Goal: Transaction & Acquisition: Book appointment/travel/reservation

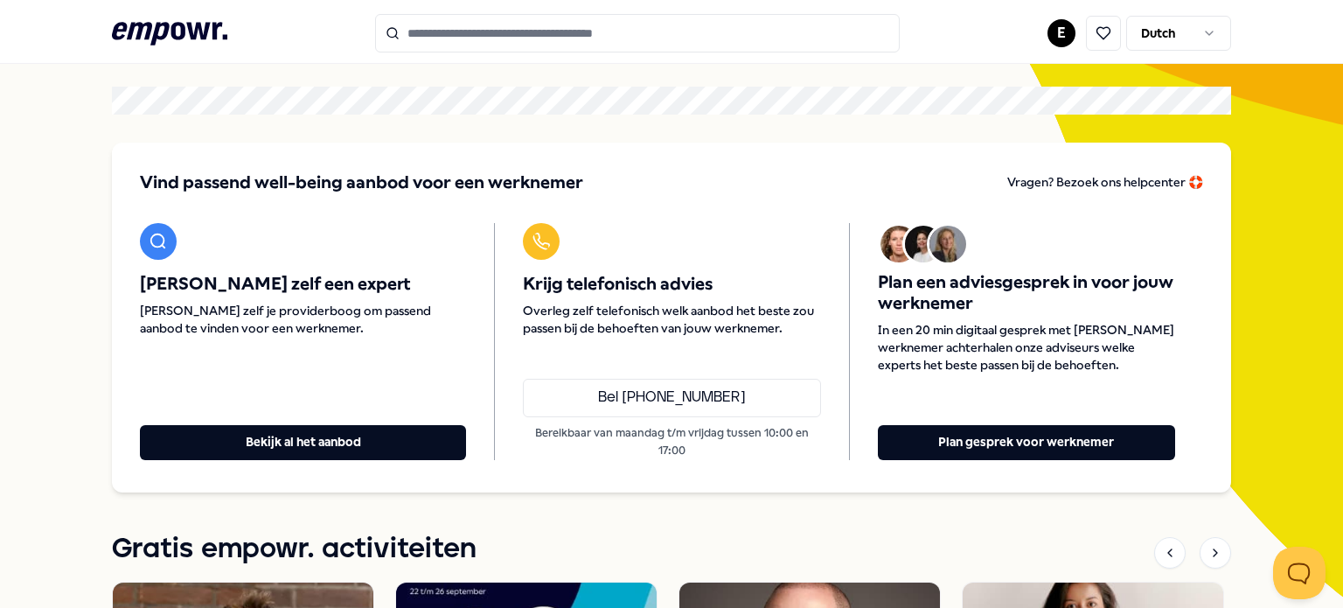
scroll to position [78, 0]
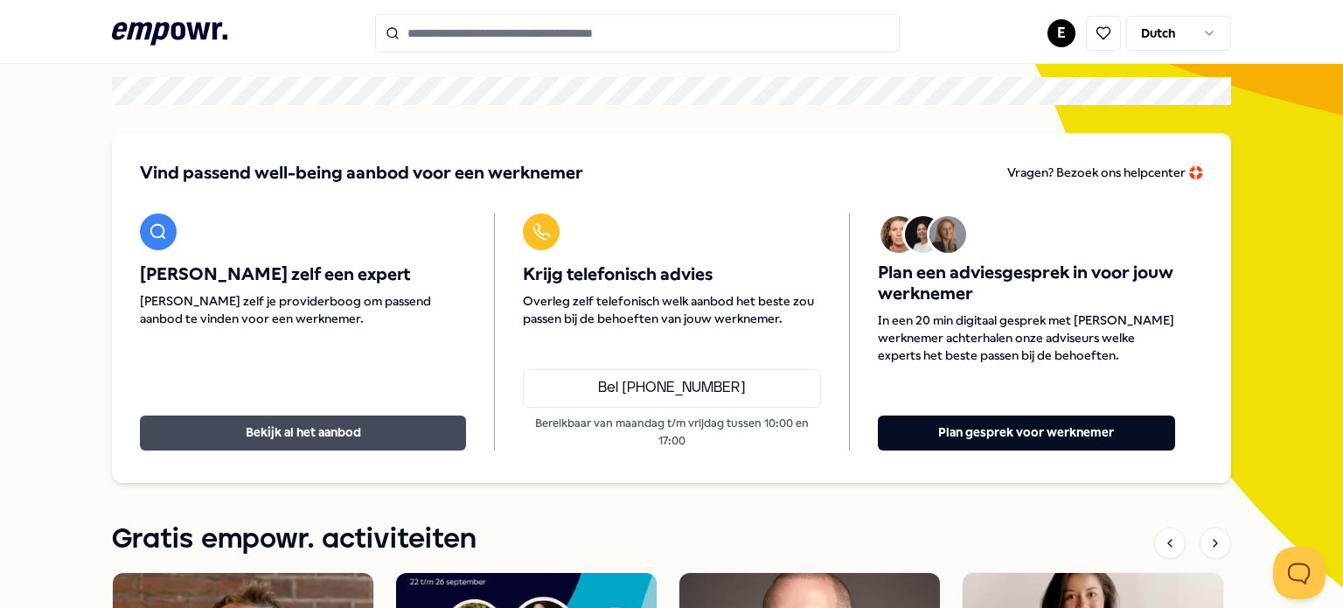
click at [278, 424] on button "Bekijk al het aanbod" at bounding box center [303, 432] width 326 height 35
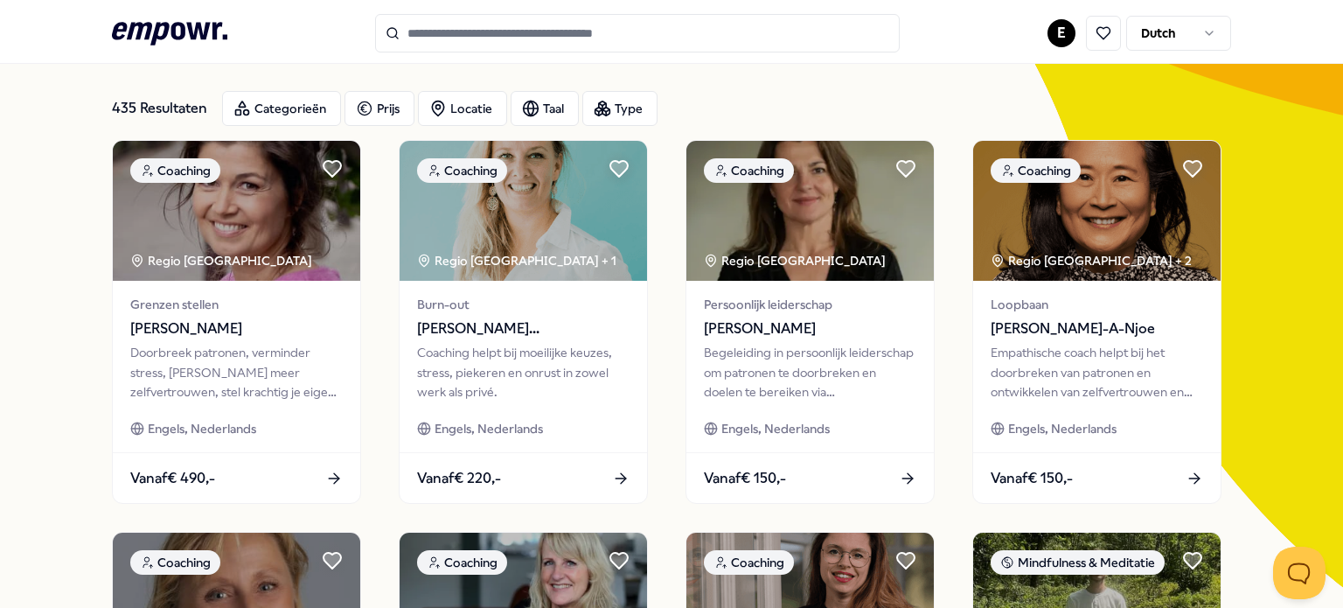
click at [278, 424] on div "Engels, Nederlands" at bounding box center [236, 428] width 212 height 19
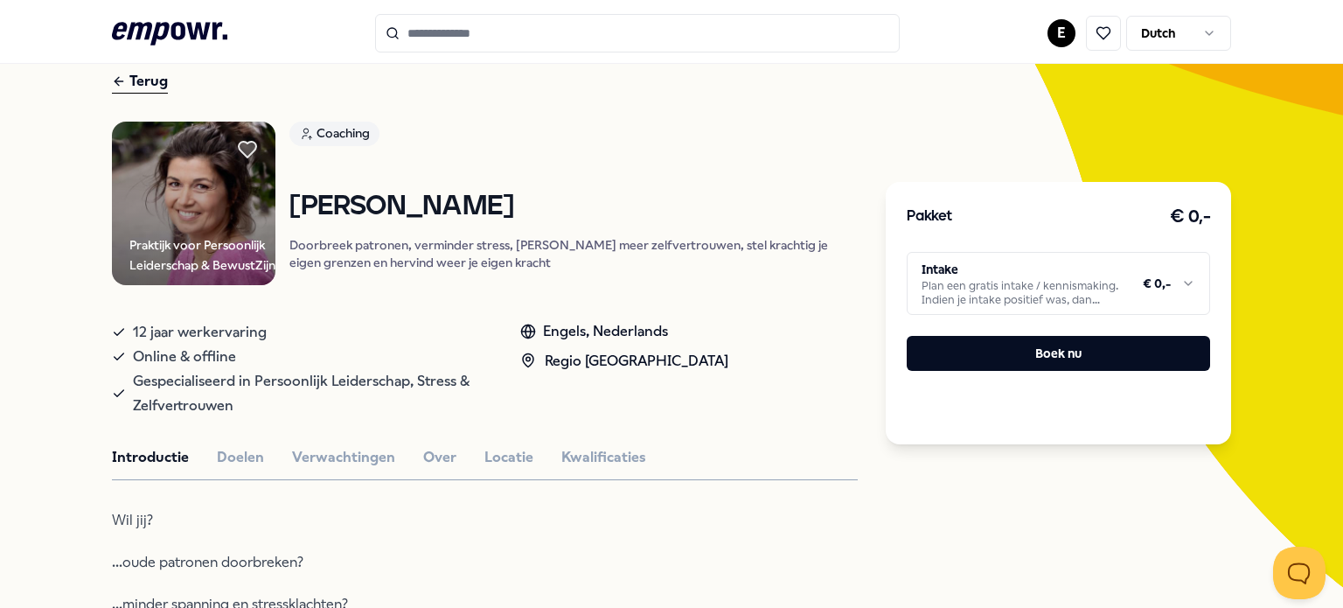
click at [477, 44] on input "Search for products, categories or subcategories" at bounding box center [637, 33] width 525 height 38
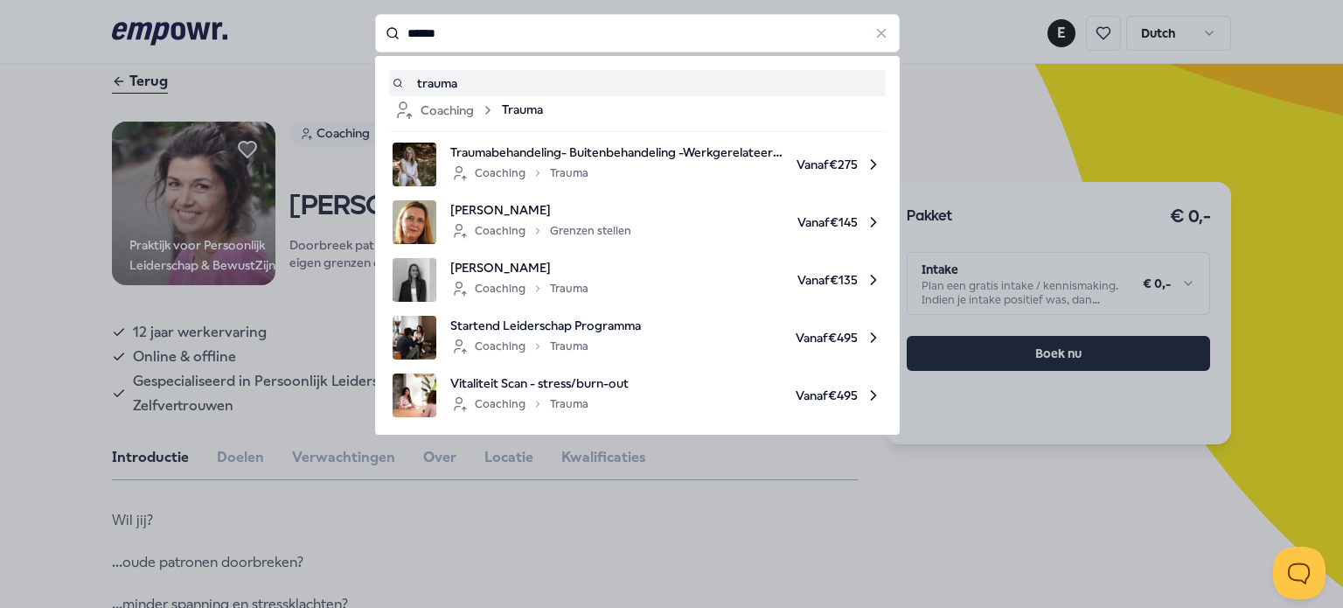
type input "******"
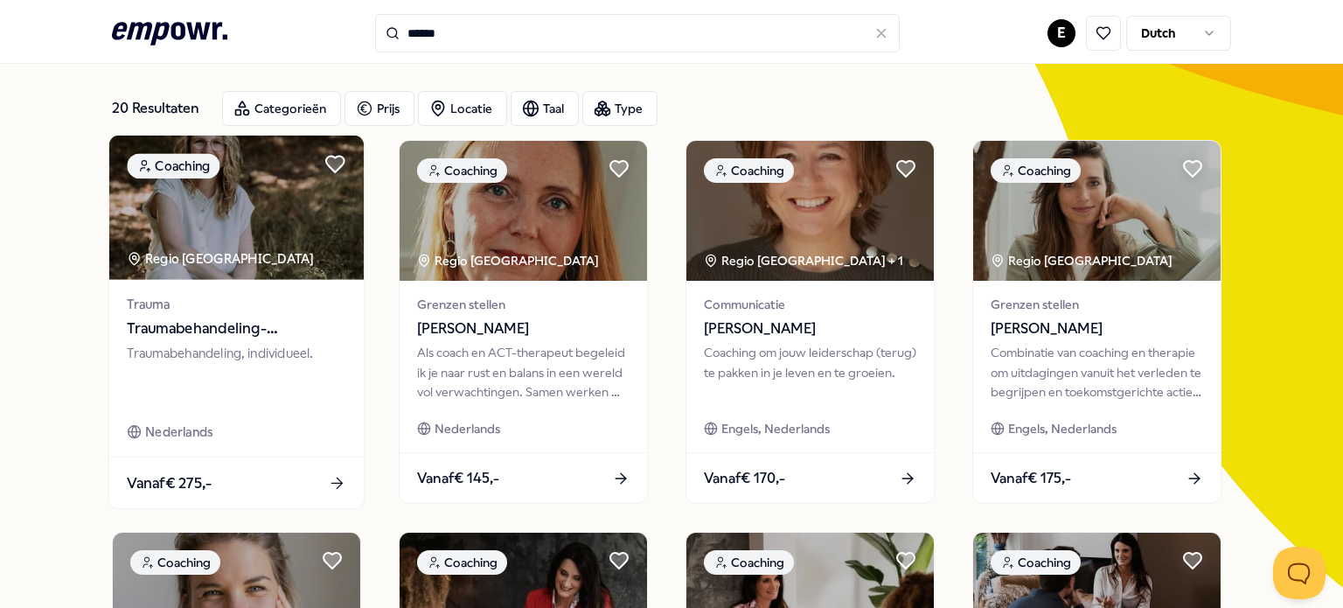
click at [232, 310] on span "Trauma" at bounding box center [236, 304] width 219 height 20
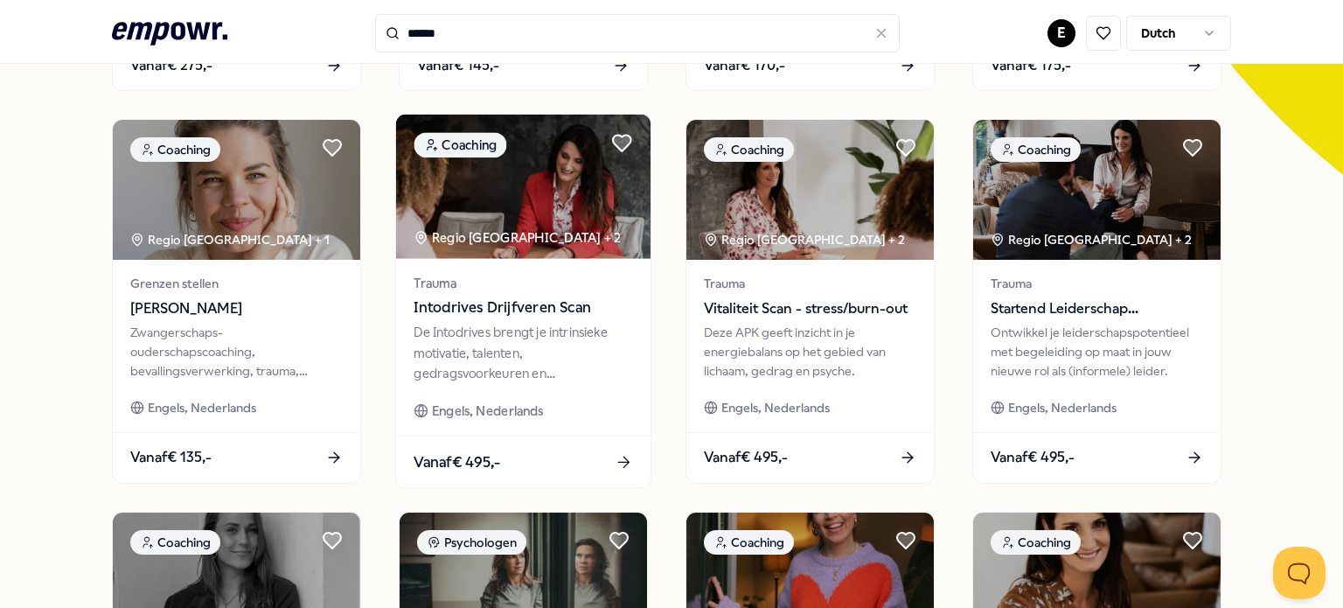
scroll to position [493, 0]
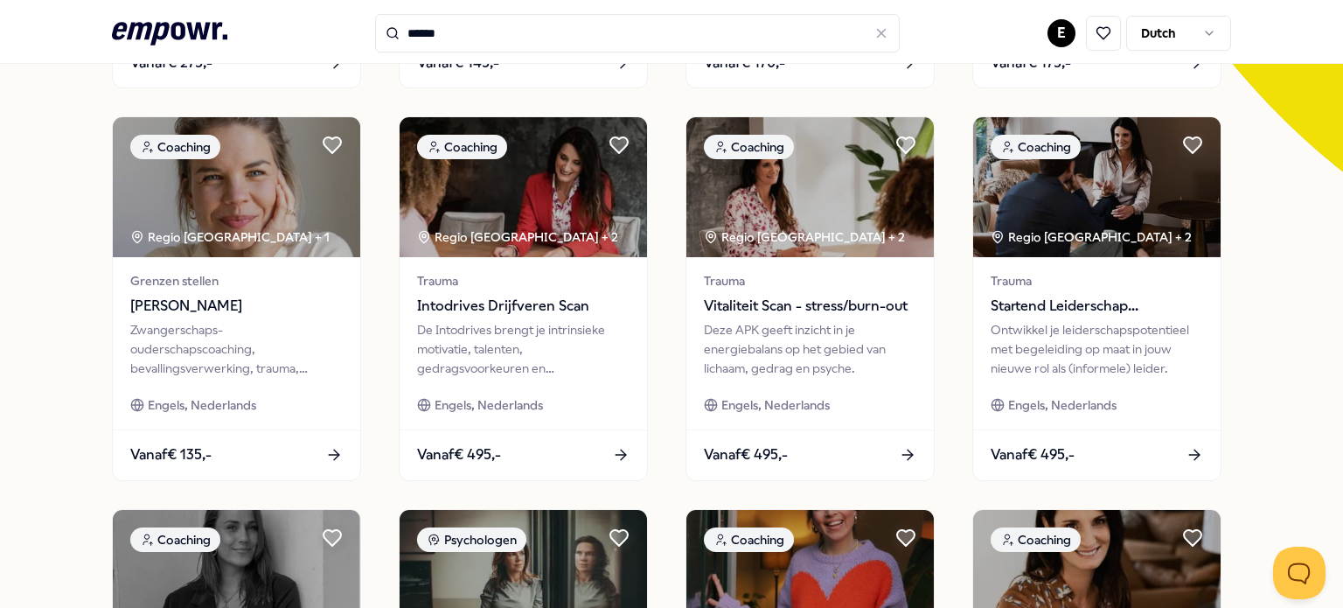
click at [503, 35] on input "******" at bounding box center [637, 33] width 525 height 38
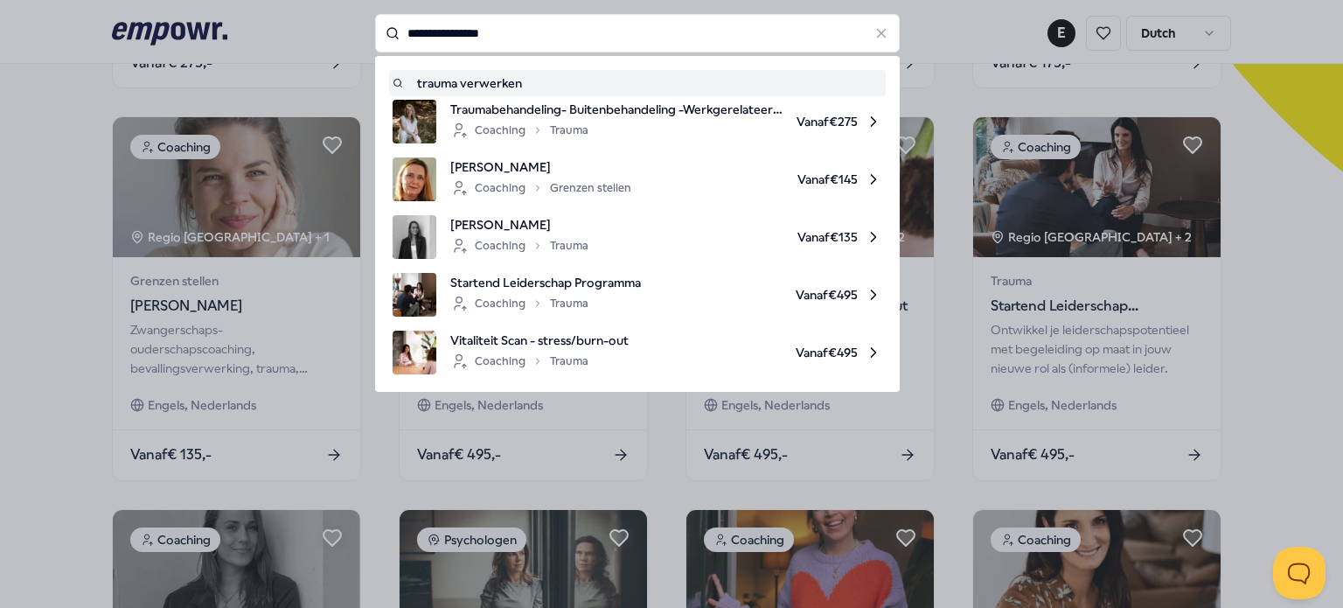
type input "**********"
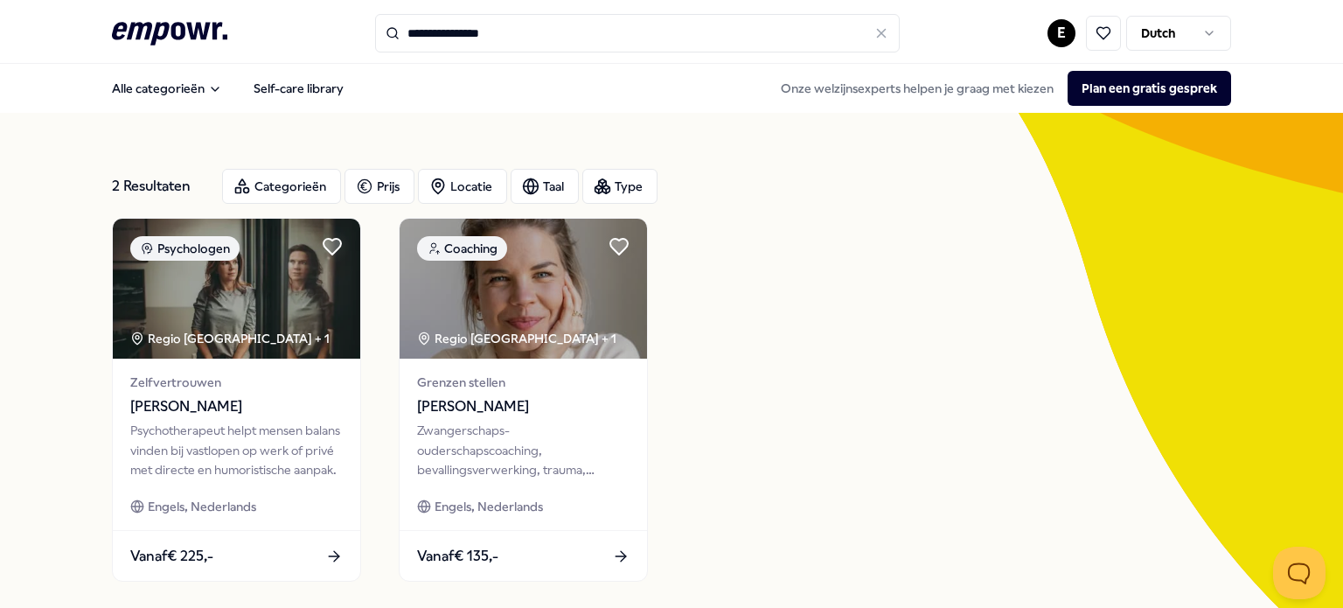
click at [554, 27] on input "**********" at bounding box center [637, 33] width 525 height 38
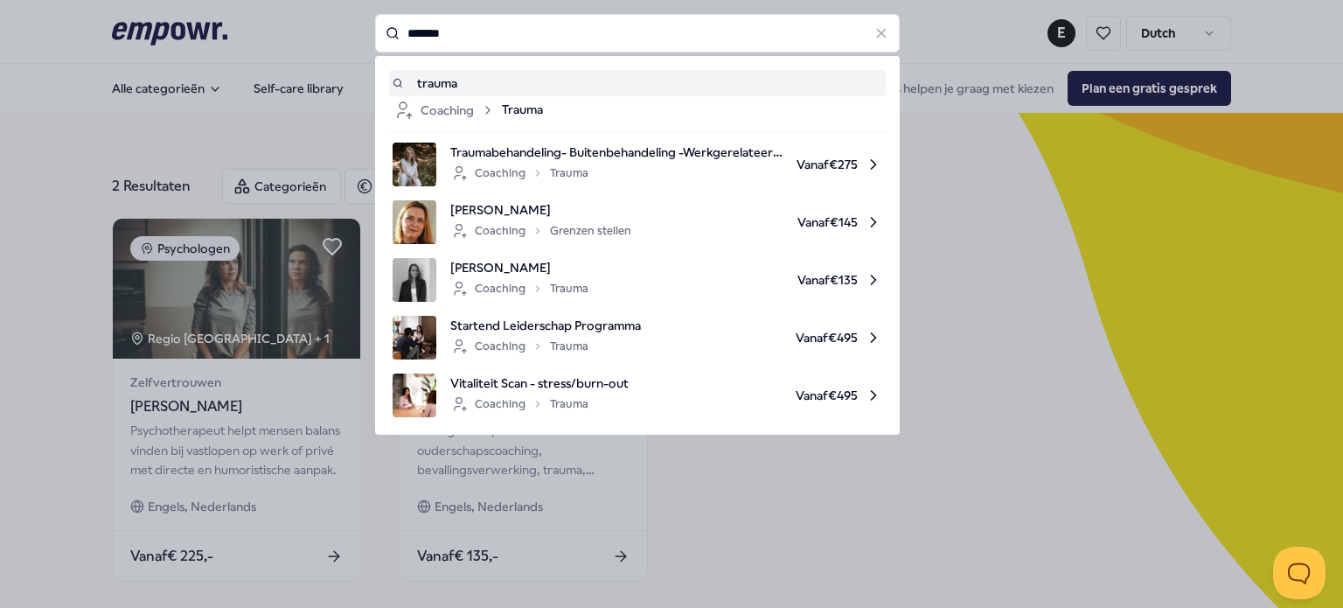
type input "******"
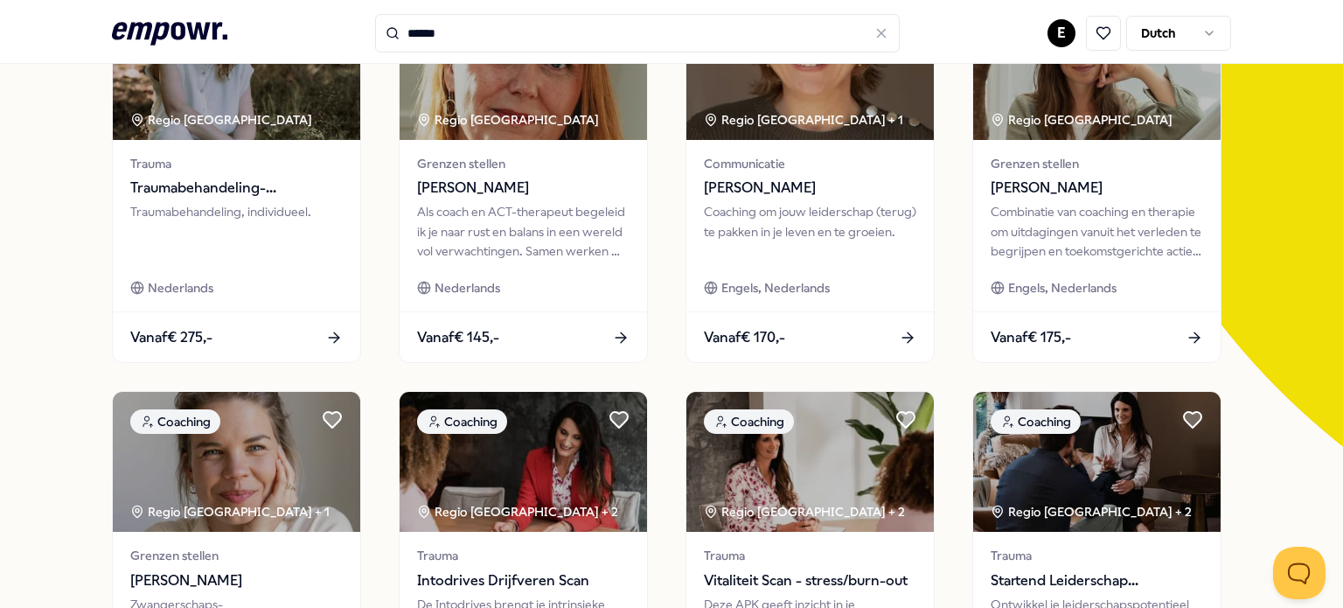
scroll to position [220, 0]
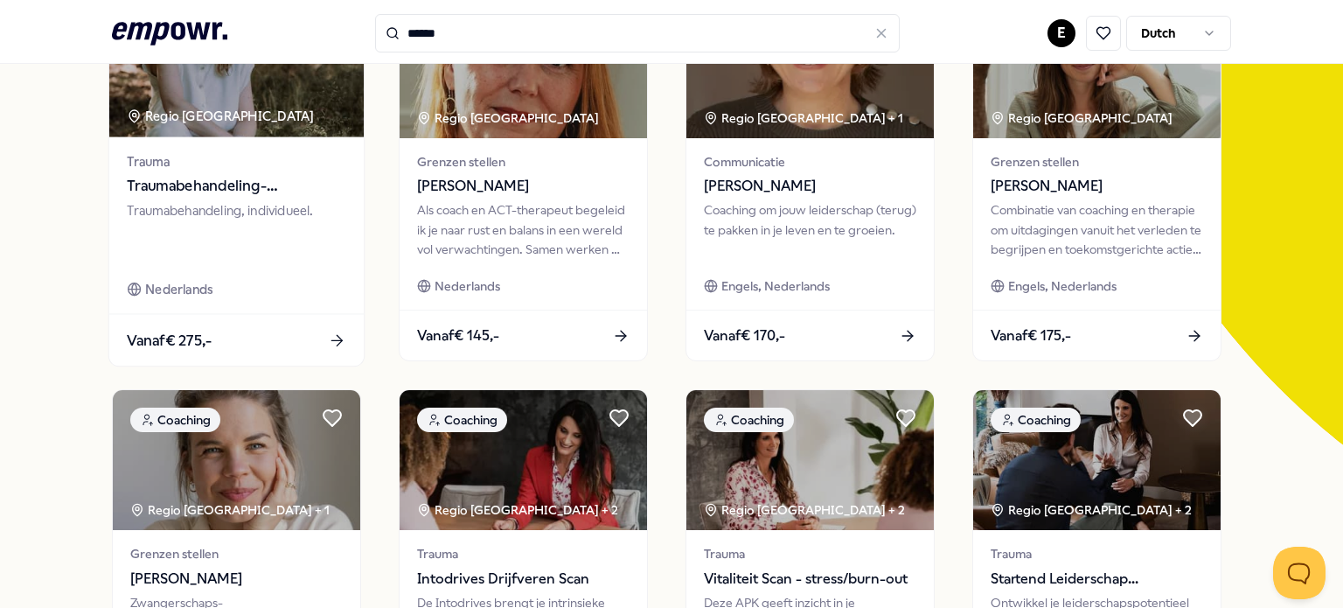
click at [258, 178] on span "Traumabehandeling- Buitenbehandeling -Werkgerelateerd trauma" at bounding box center [236, 186] width 219 height 23
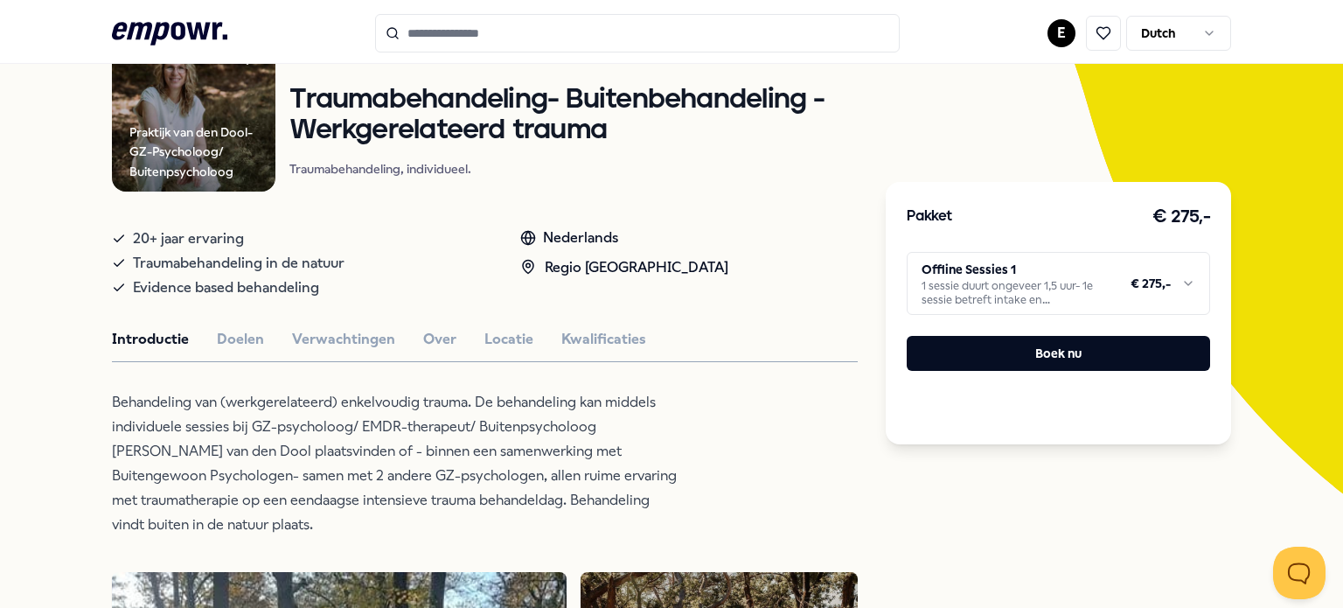
scroll to position [175, 0]
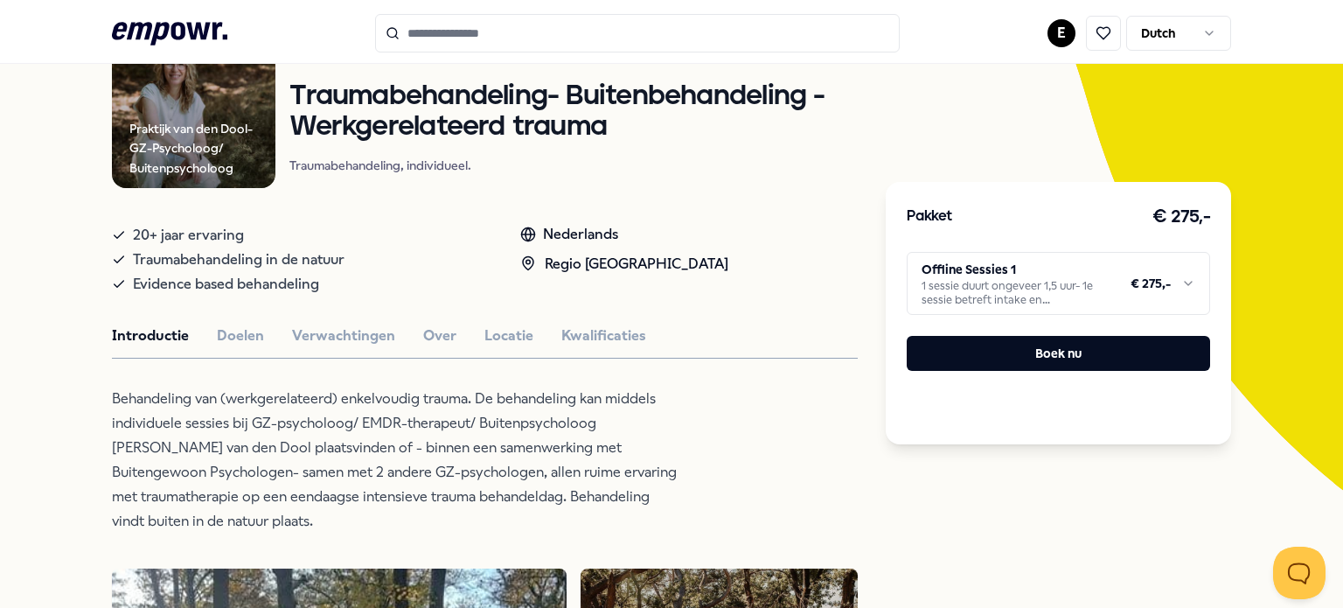
click at [1011, 281] on html ".empowr-logo_svg__cls-1{fill:#03032f} E Dutch Alle categorieën Self-care librar…" at bounding box center [671, 304] width 1343 height 608
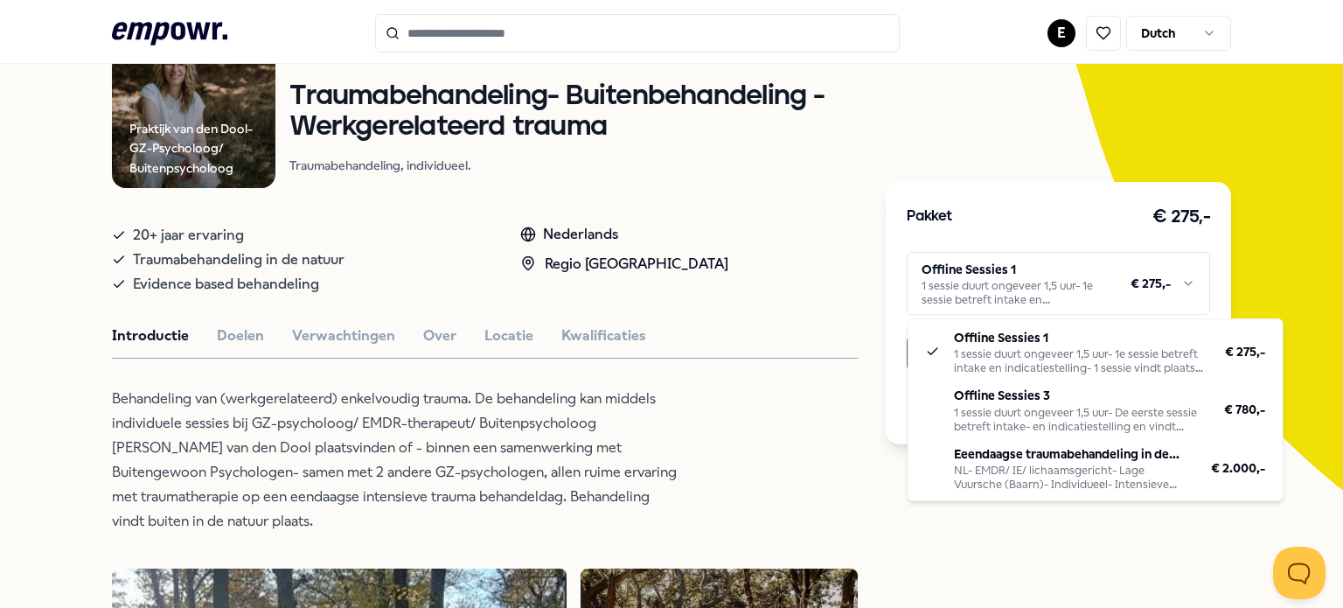
click at [1011, 281] on html ".empowr-logo_svg__cls-1{fill:#03032f} E Dutch Alle categorieën Self-care librar…" at bounding box center [671, 304] width 1343 height 608
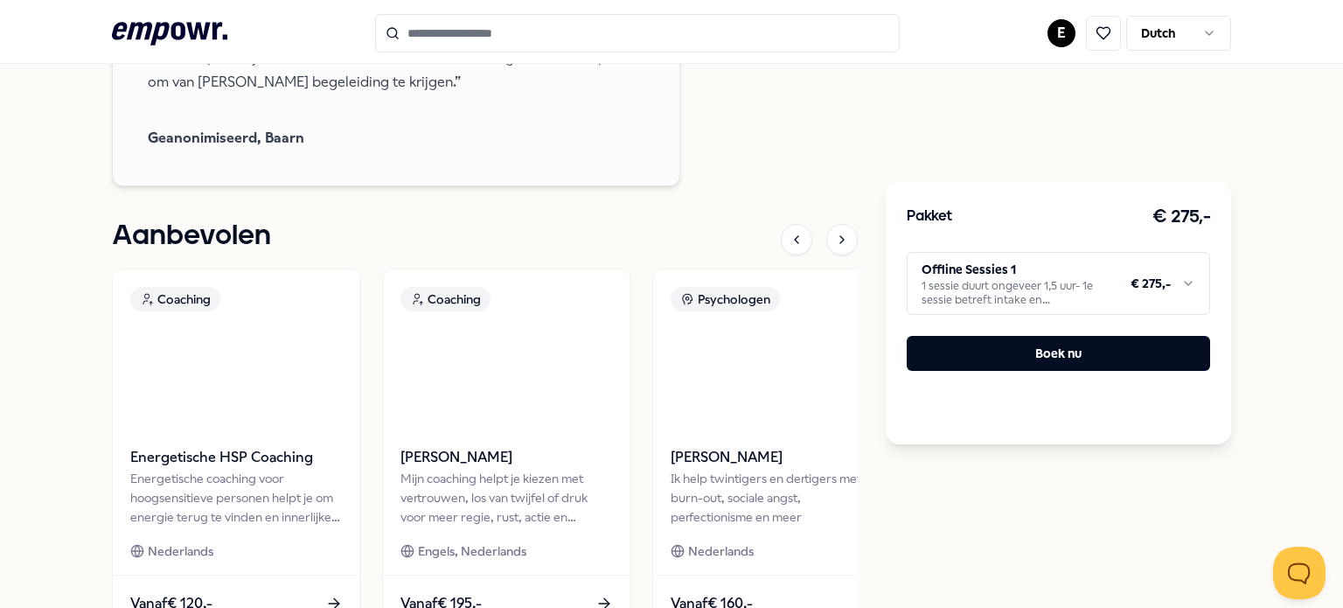
scroll to position [1535, 0]
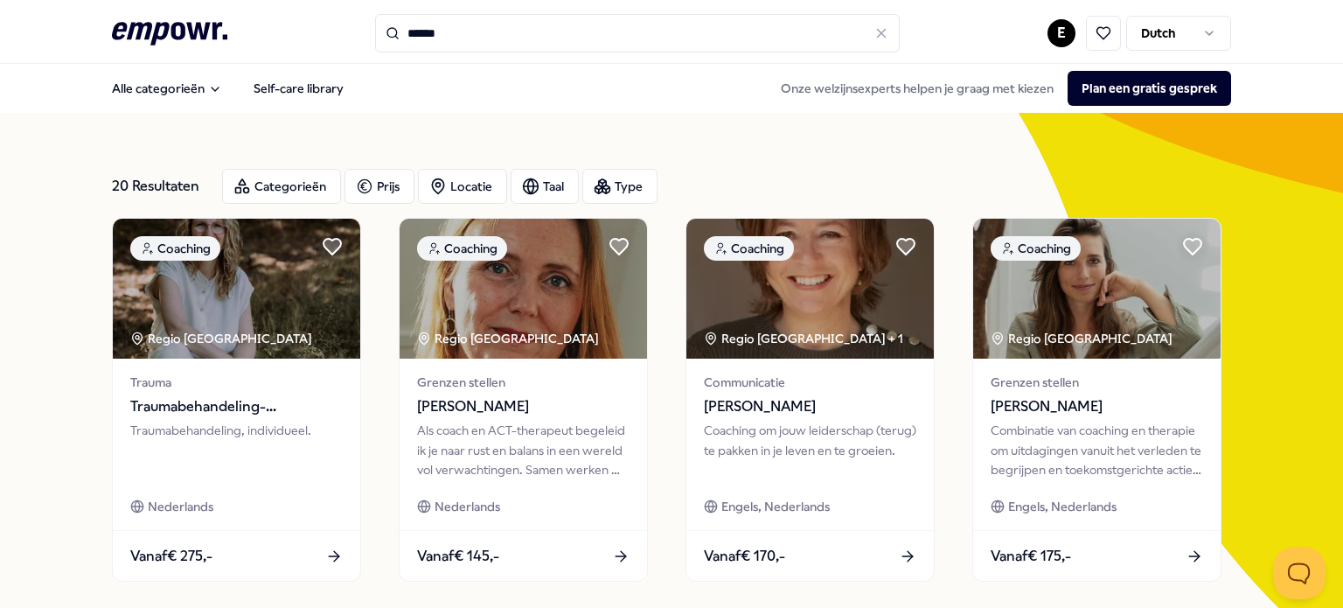
type input "**********"
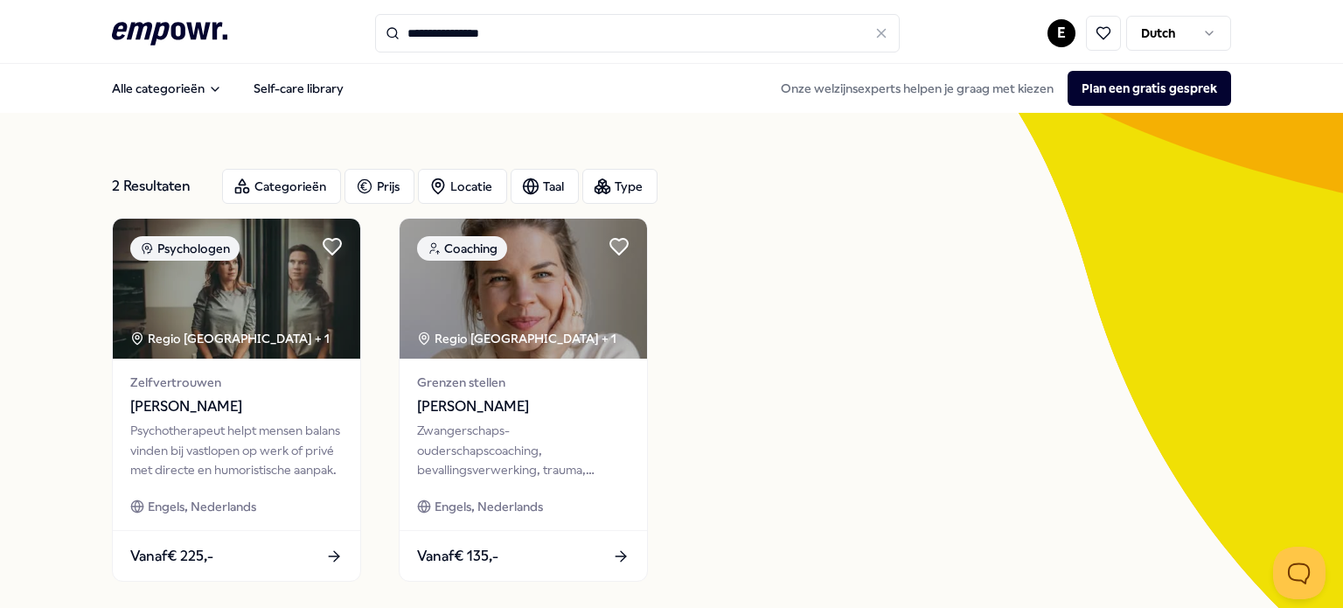
click at [203, 23] on icon ".empowr-logo_svg__cls-1{fill:#03032f}" at bounding box center [169, 33] width 115 height 32
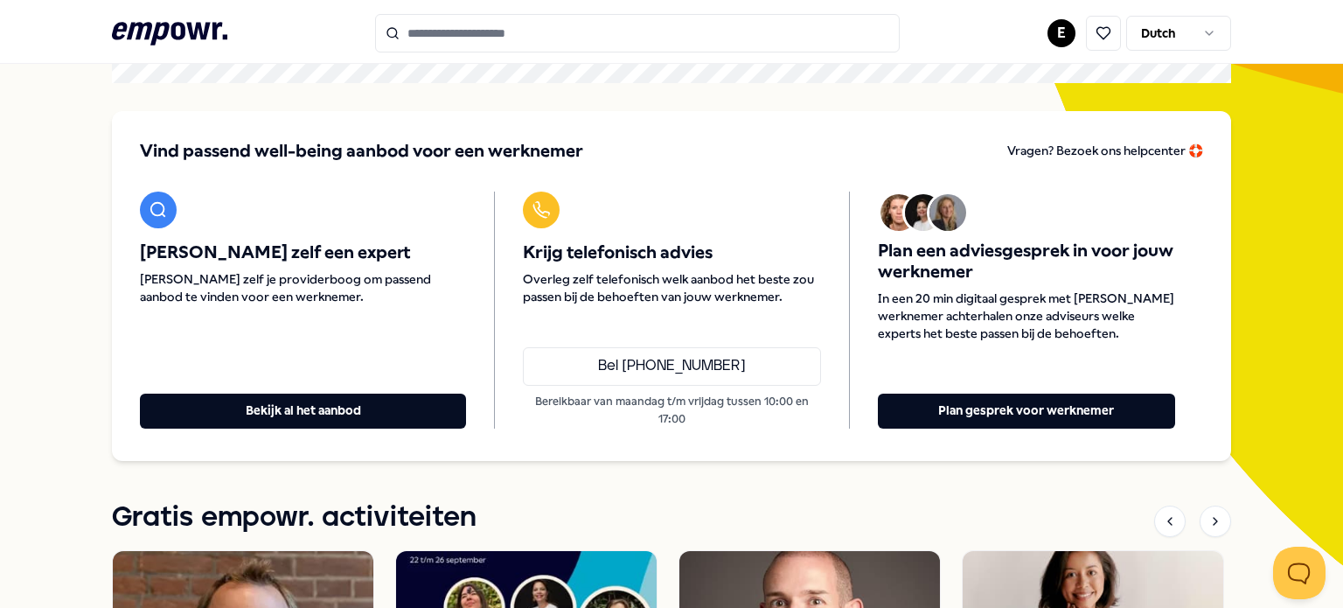
scroll to position [108, 0]
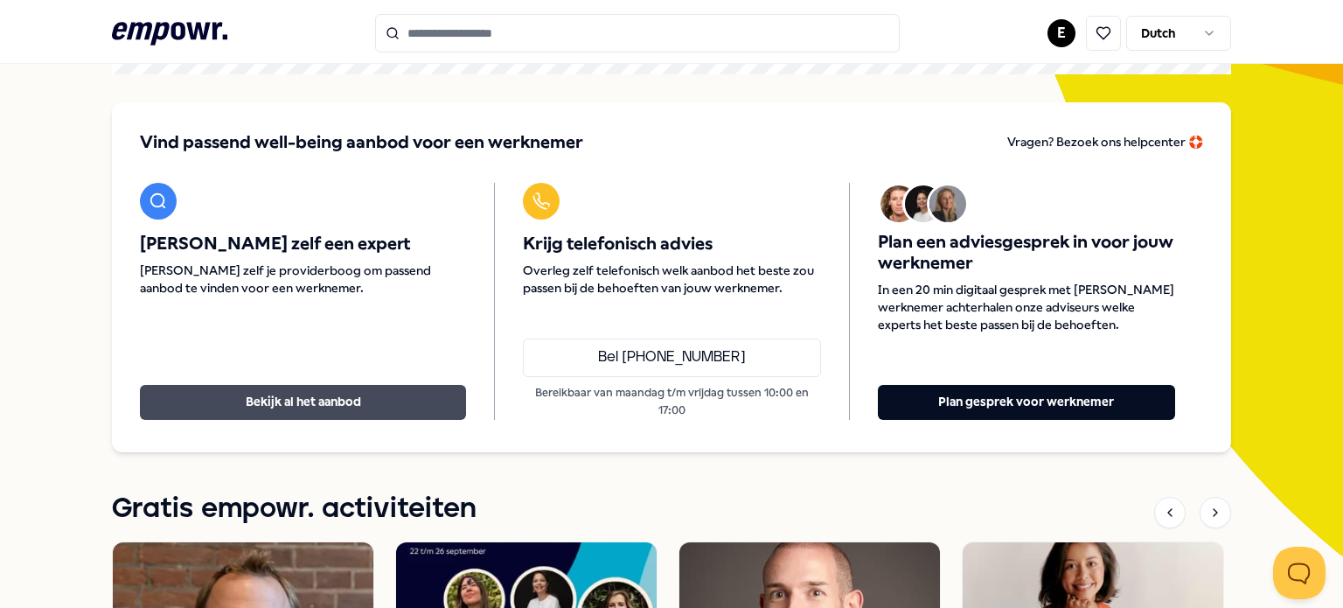
click at [393, 388] on button "Bekijk al het aanbod" at bounding box center [303, 402] width 326 height 35
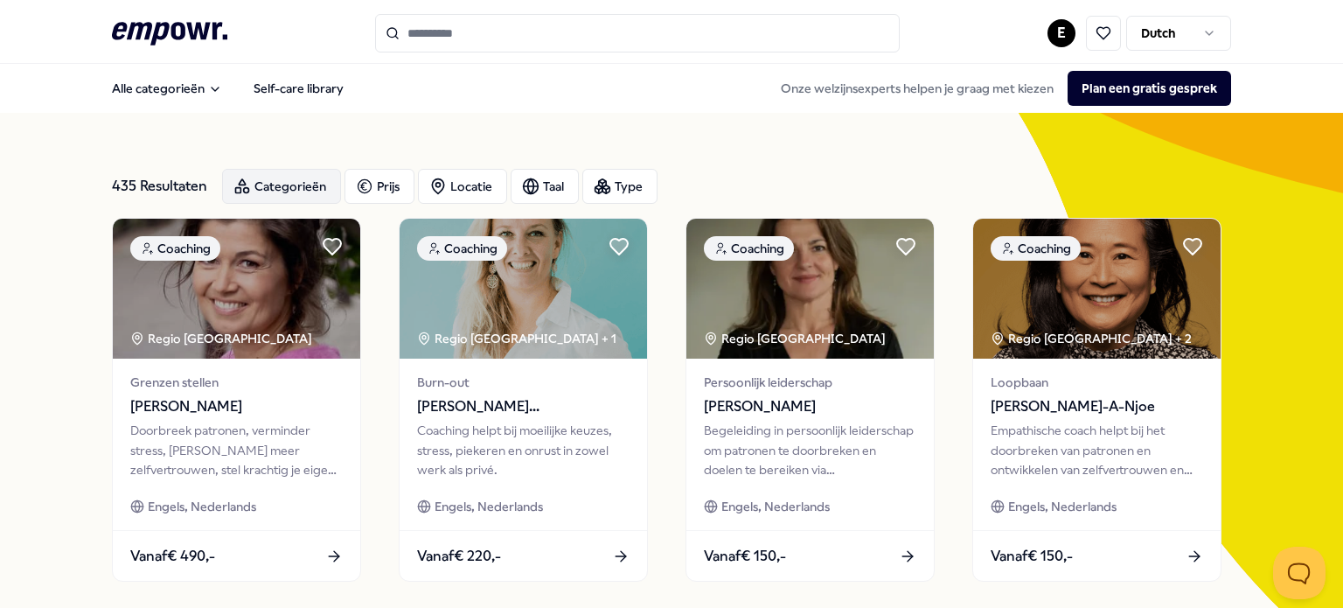
click at [307, 178] on div "Categorieën" at bounding box center [281, 186] width 119 height 35
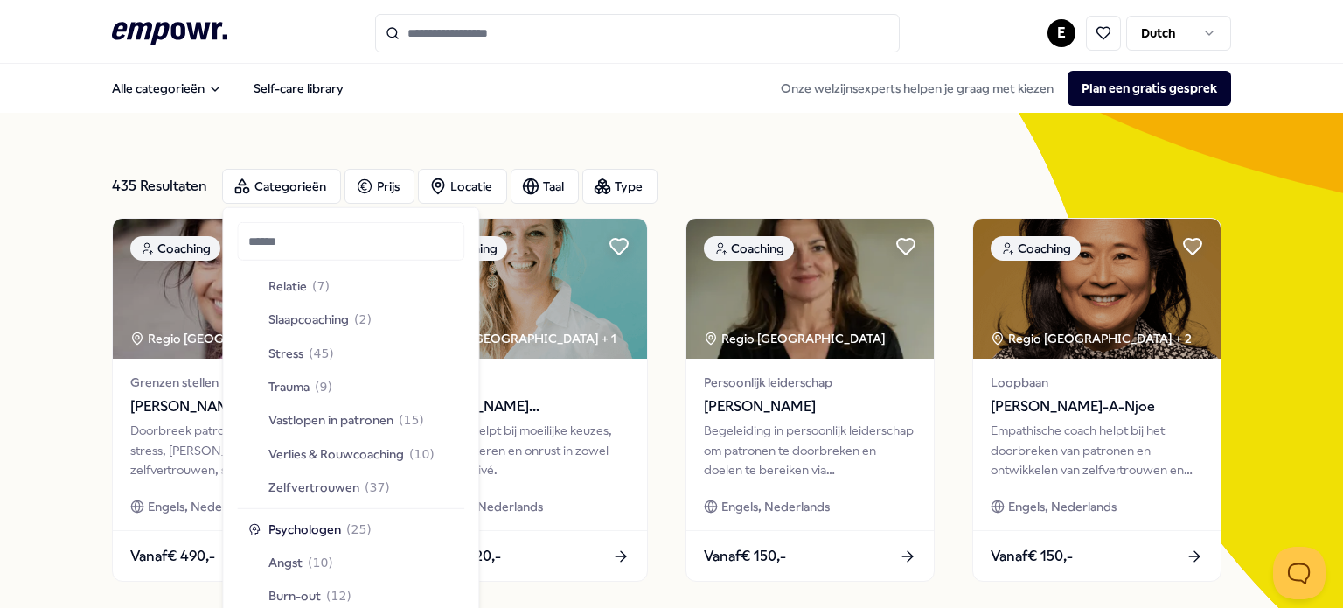
scroll to position [510, 0]
click at [294, 387] on span "Trauma" at bounding box center [288, 385] width 41 height 19
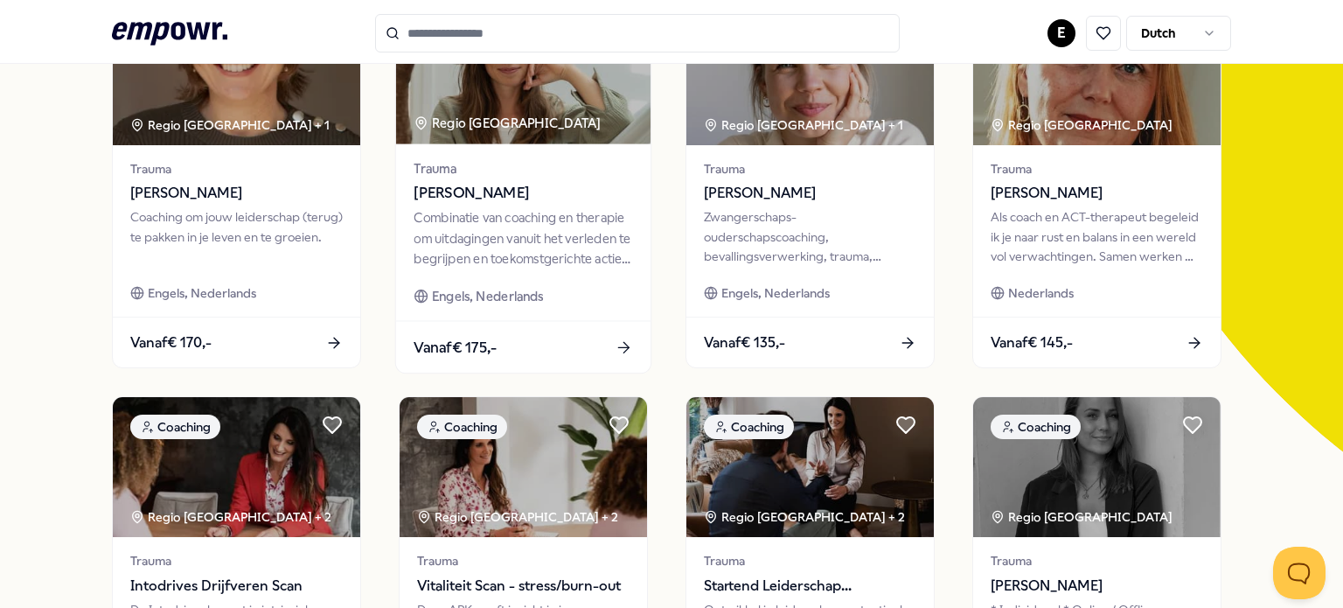
scroll to position [217, 0]
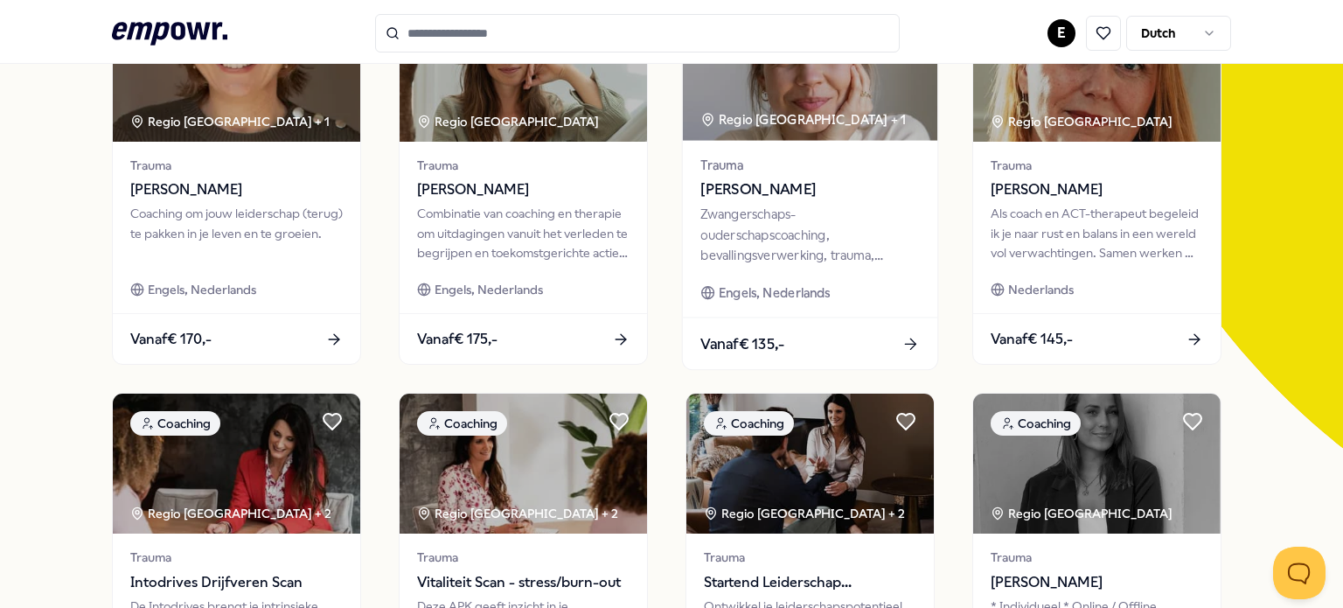
click at [759, 239] on div "Zwangerschaps- ouderschapscoaching, bevallingsverwerking, trauma, (prik)angst &…" at bounding box center [809, 235] width 219 height 60
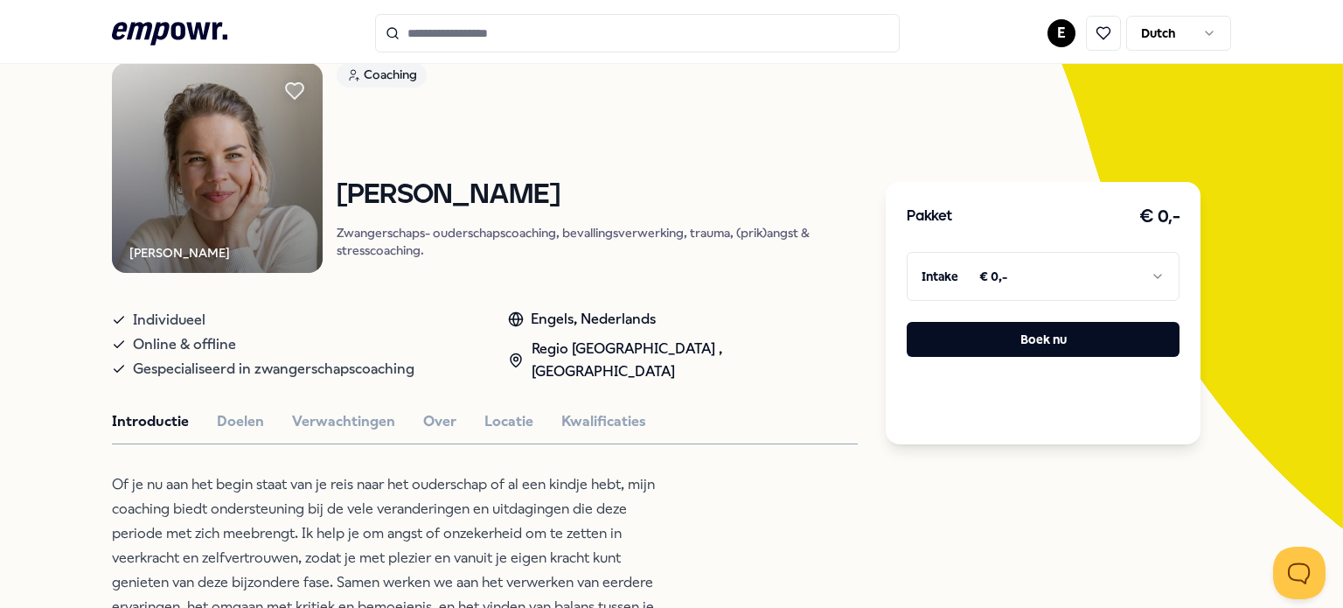
scroll to position [136, 0]
click at [988, 269] on html ".empowr-logo_svg__cls-1{fill:#03032f} E Dutch Alle categorieën Self-care librar…" at bounding box center [671, 304] width 1343 height 608
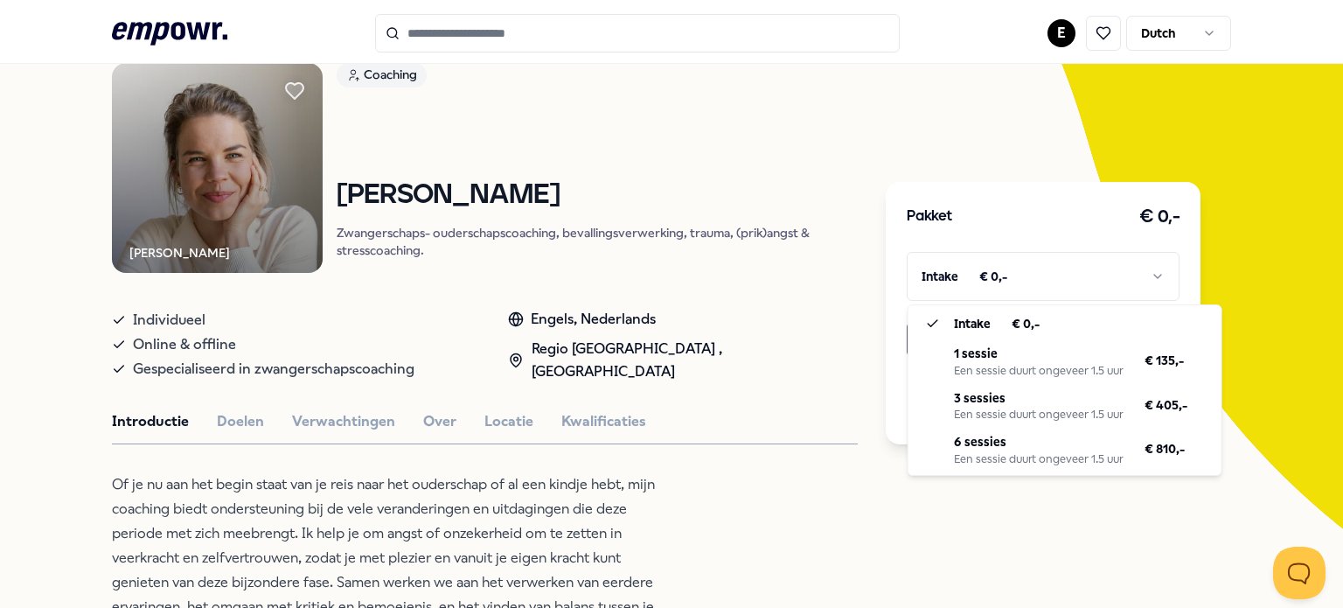
click at [988, 269] on html ".empowr-logo_svg__cls-1{fill:#03032f} E Dutch Alle categorieën Self-care librar…" at bounding box center [671, 304] width 1343 height 608
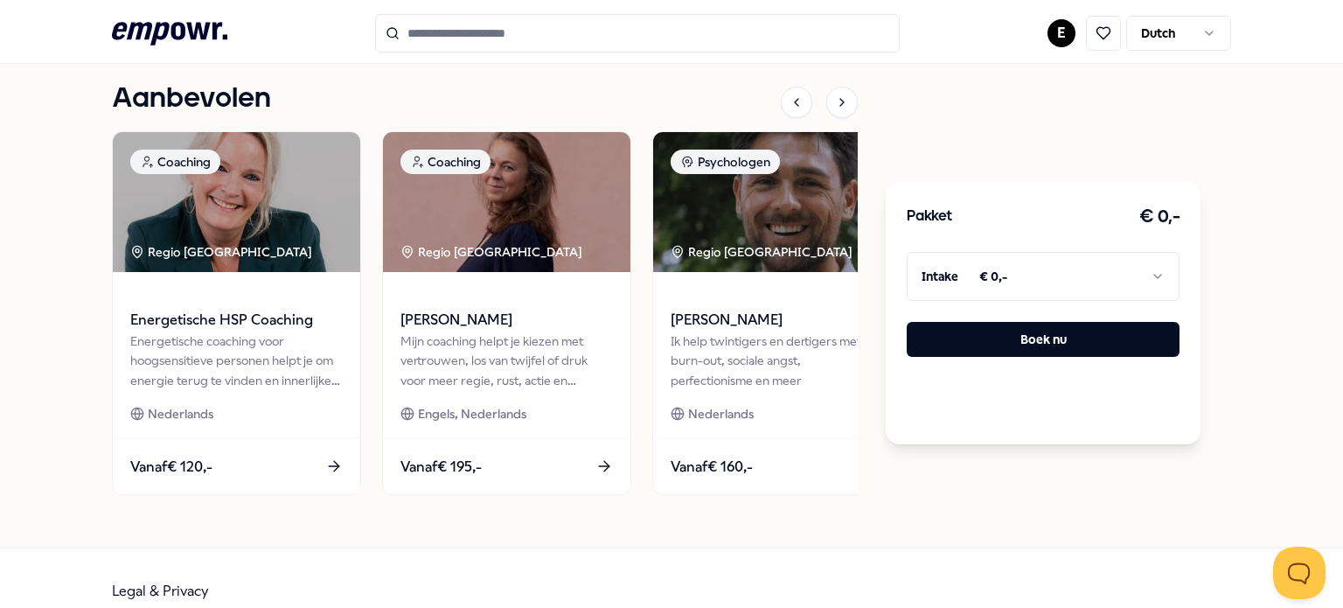
scroll to position [1410, 0]
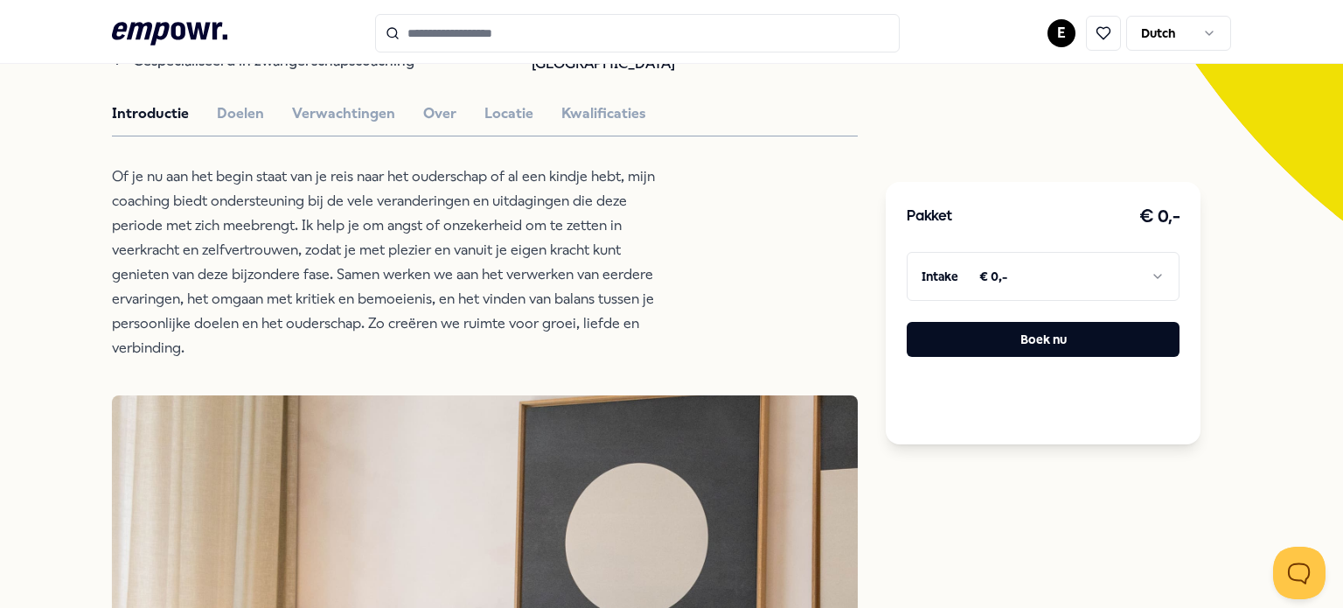
click at [525, 221] on p "Of je nu aan het begin staat van je reis naar het ouderschap of al een kindje h…" at bounding box center [396, 262] width 568 height 196
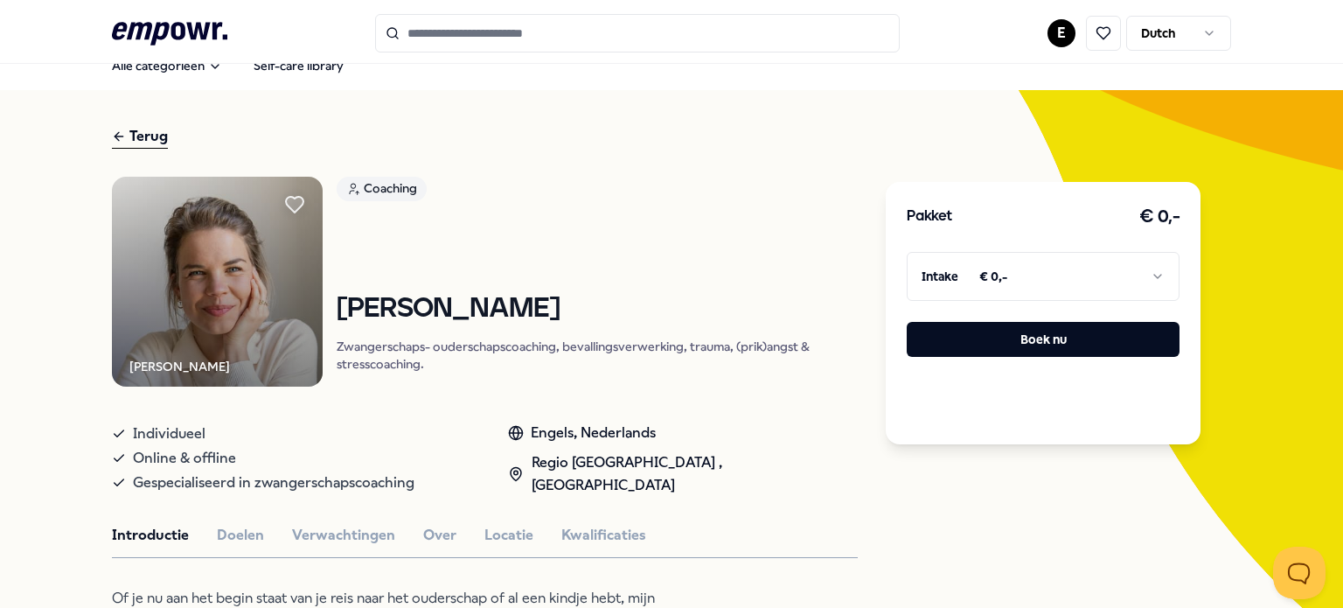
scroll to position [0, 0]
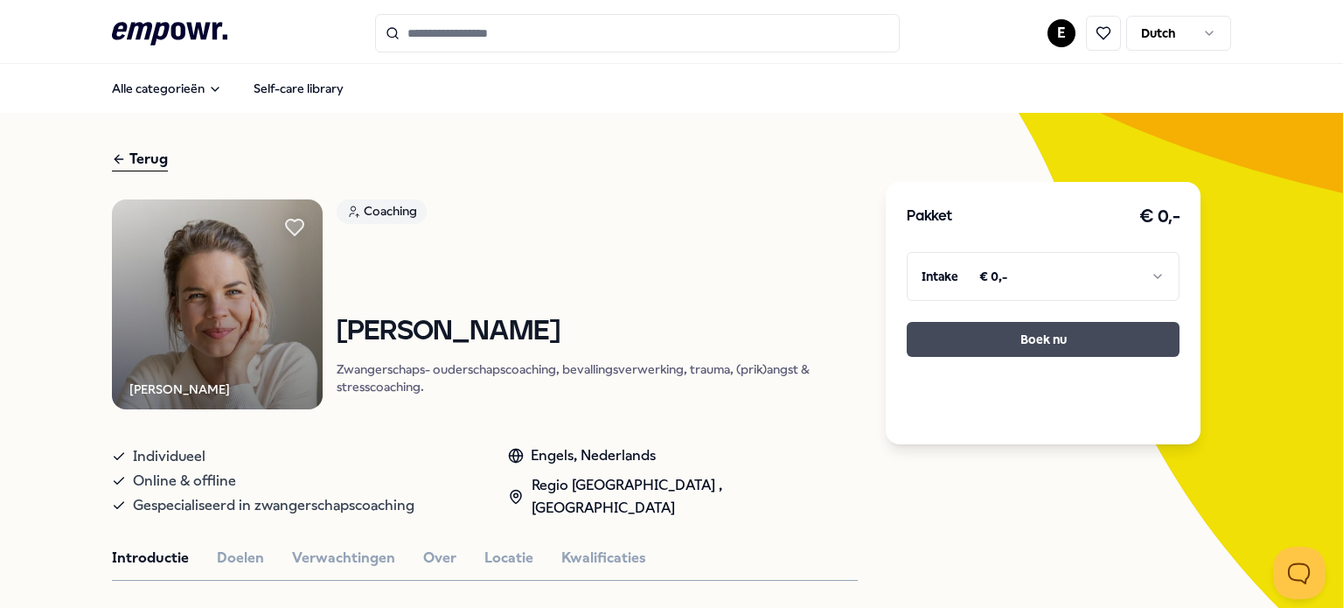
click at [942, 329] on button "Boek nu" at bounding box center [1043, 339] width 273 height 35
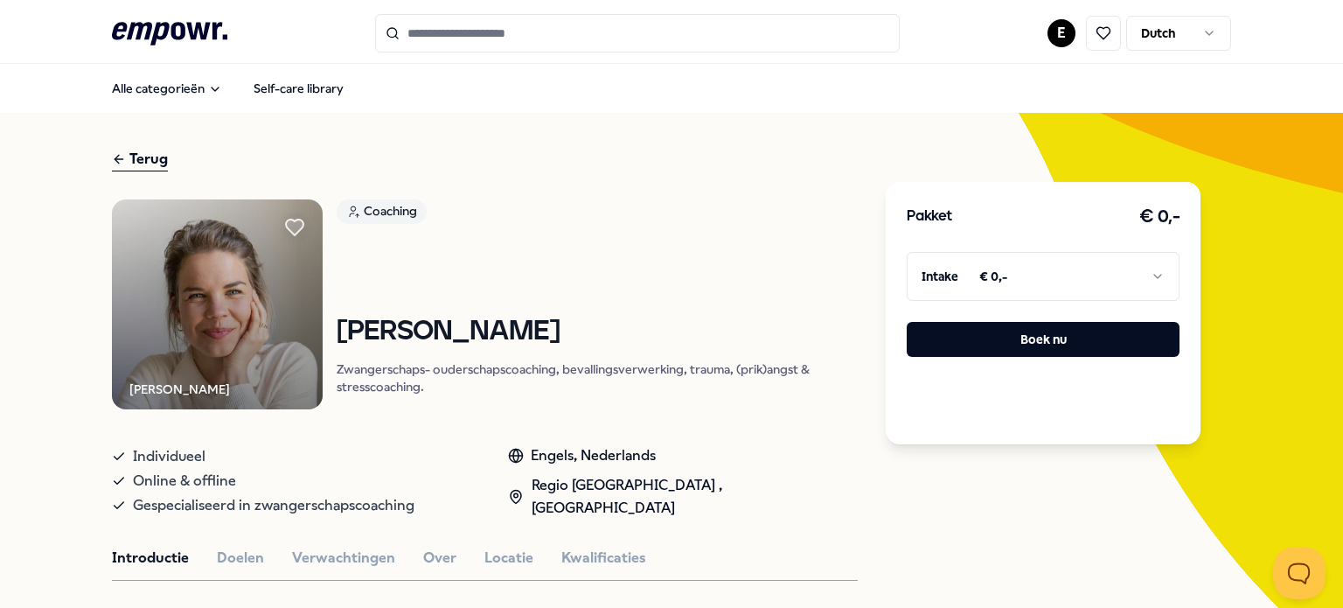
click at [952, 273] on html ".empowr-logo_svg__cls-1{fill:#03032f} E Dutch Alle categorieën Self-care librar…" at bounding box center [671, 304] width 1343 height 608
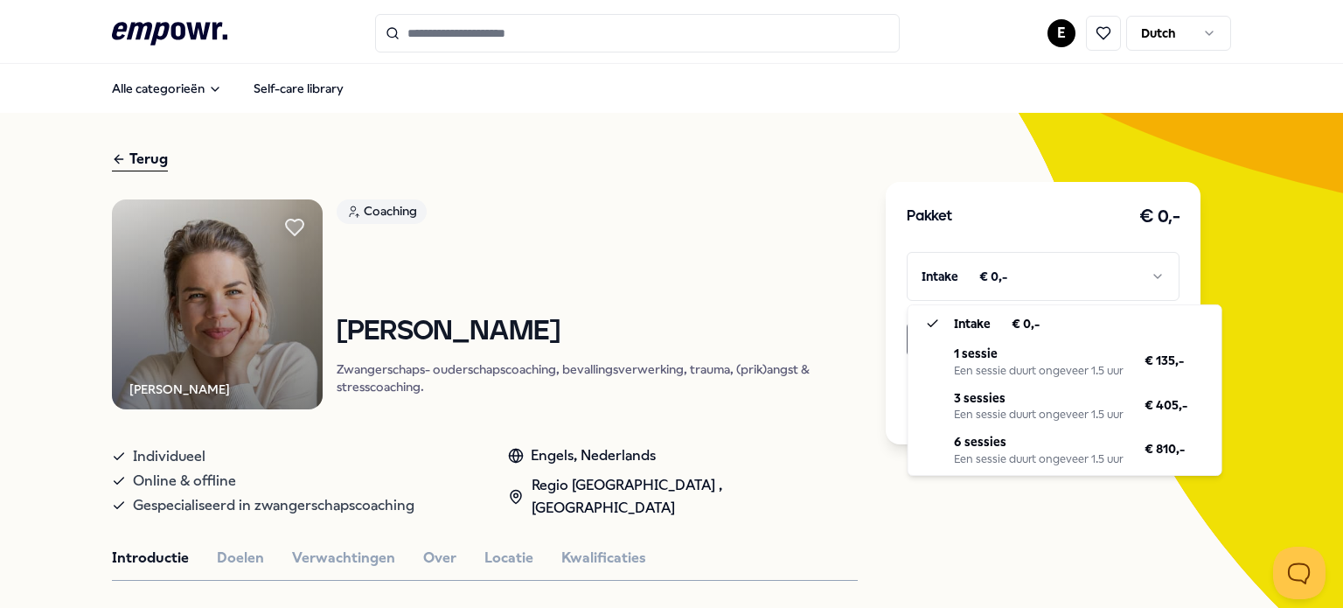
click at [952, 273] on html ".empowr-logo_svg__cls-1{fill:#03032f} E Dutch Alle categorieën Self-care librar…" at bounding box center [671, 304] width 1343 height 608
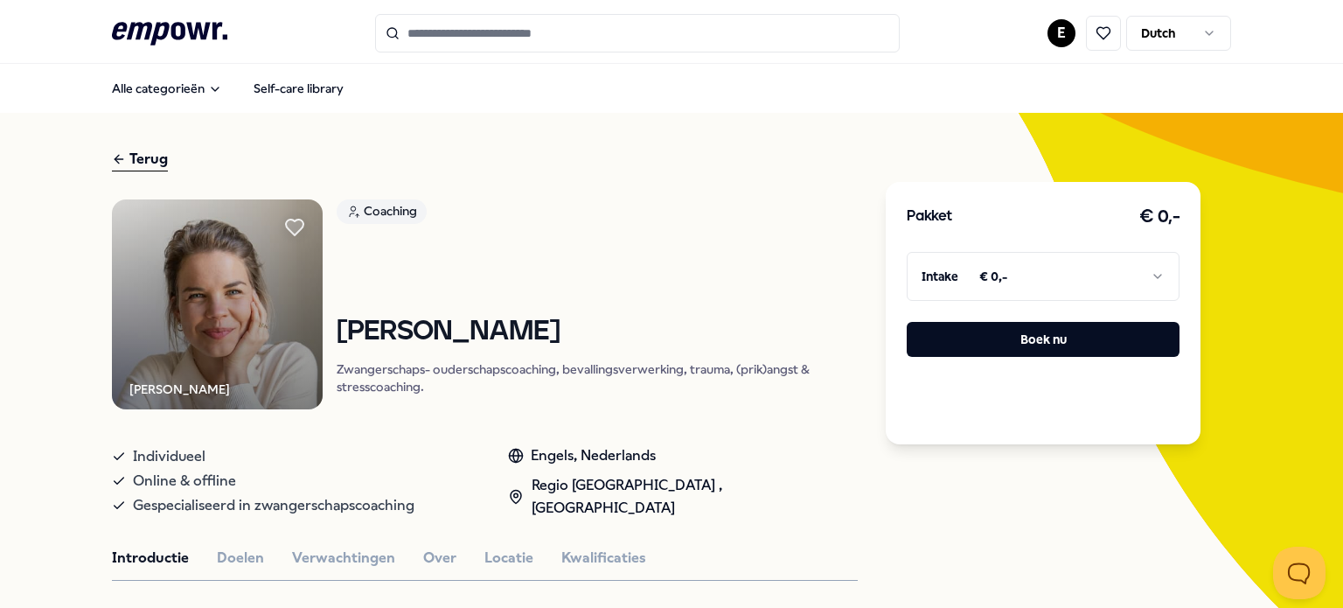
click at [116, 159] on icon at bounding box center [119, 159] width 14 height 21
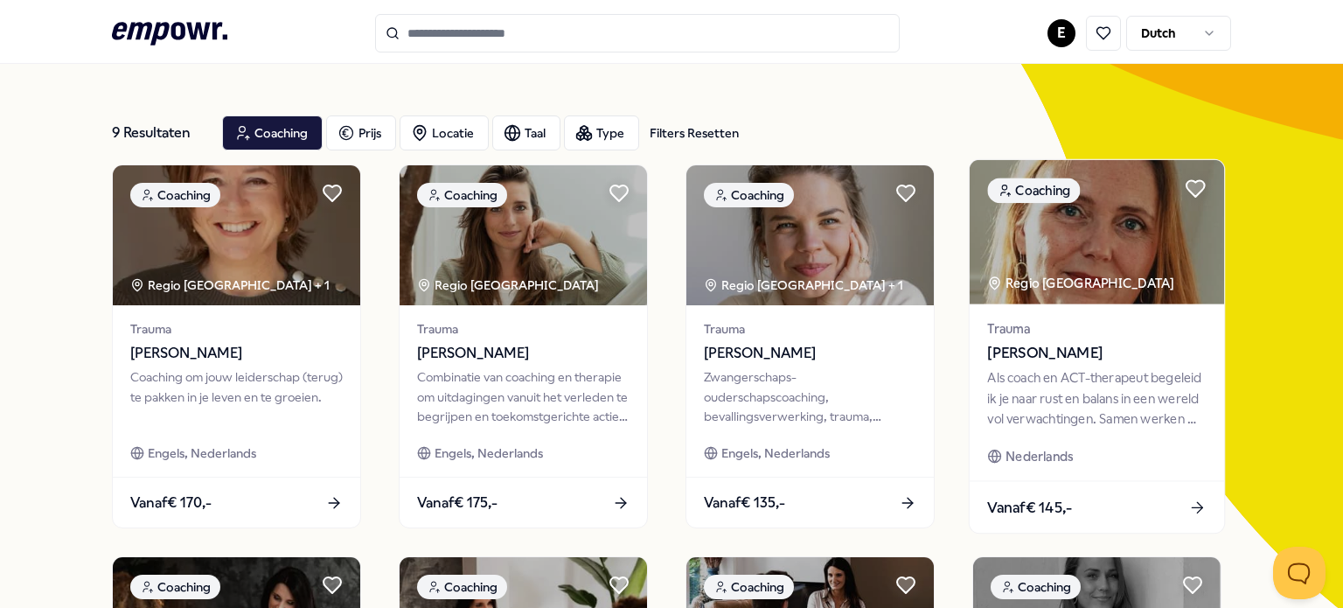
scroll to position [52, 0]
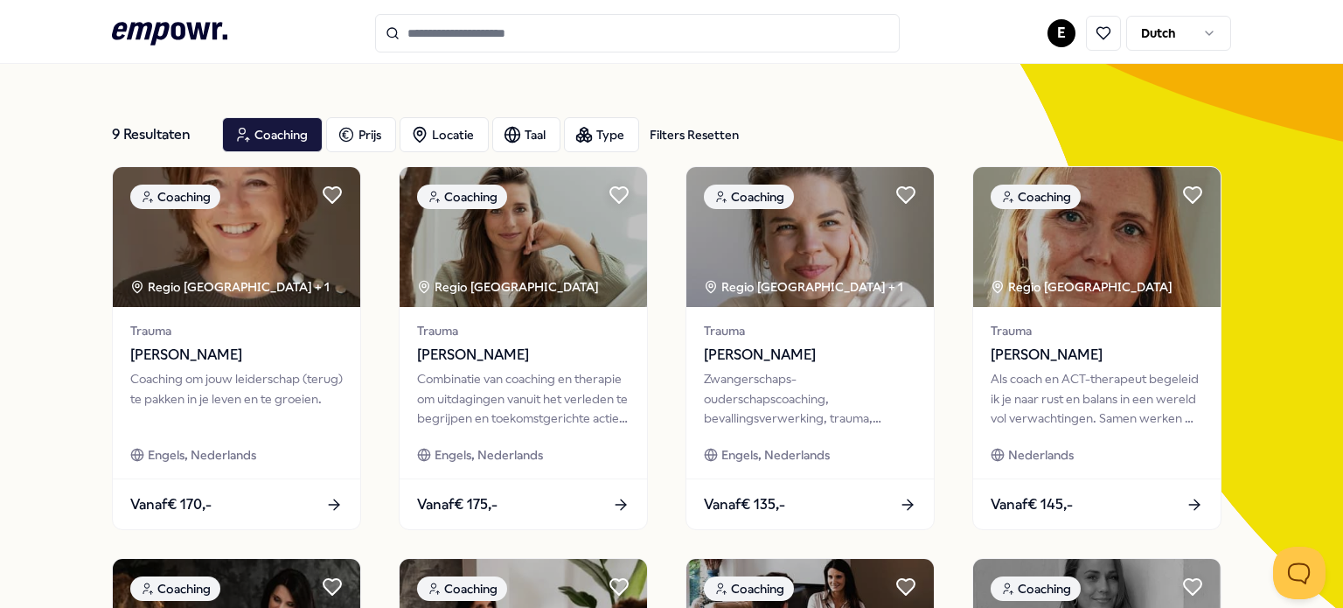
click at [177, 15] on div ".empowr-logo_svg__cls-1{fill:#03032f} E Dutch" at bounding box center [671, 33] width 1119 height 38
click at [184, 27] on icon at bounding box center [169, 33] width 115 height 23
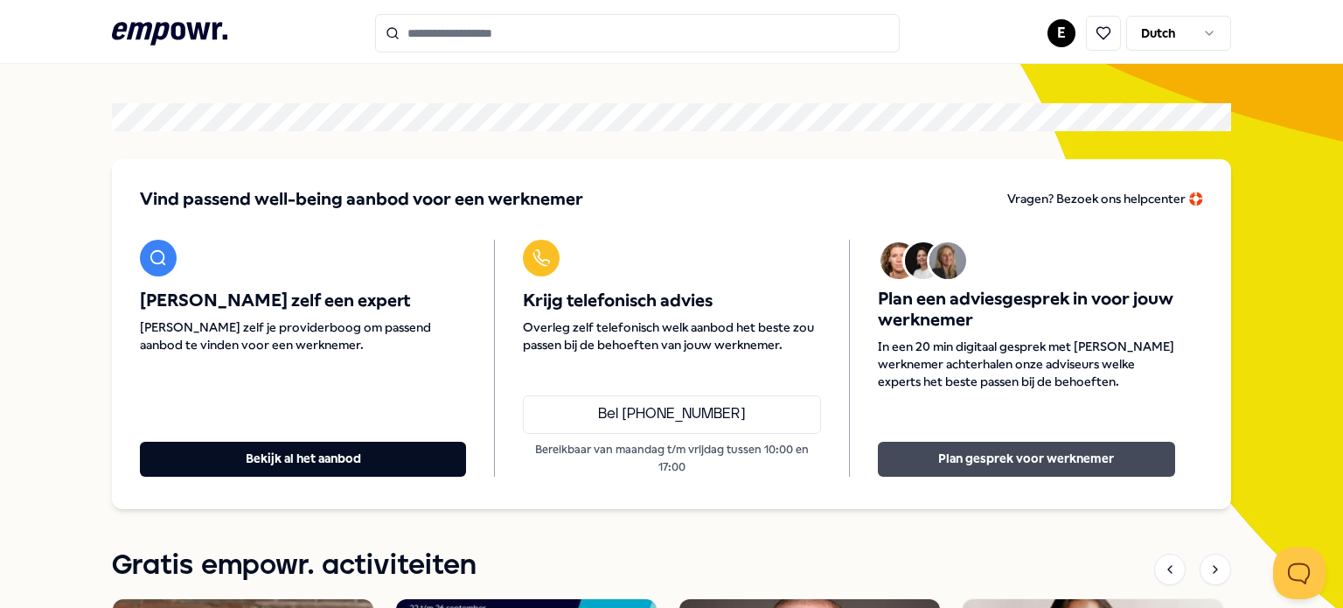
click at [966, 460] on button "Plan gesprek voor werknemer" at bounding box center [1026, 459] width 297 height 35
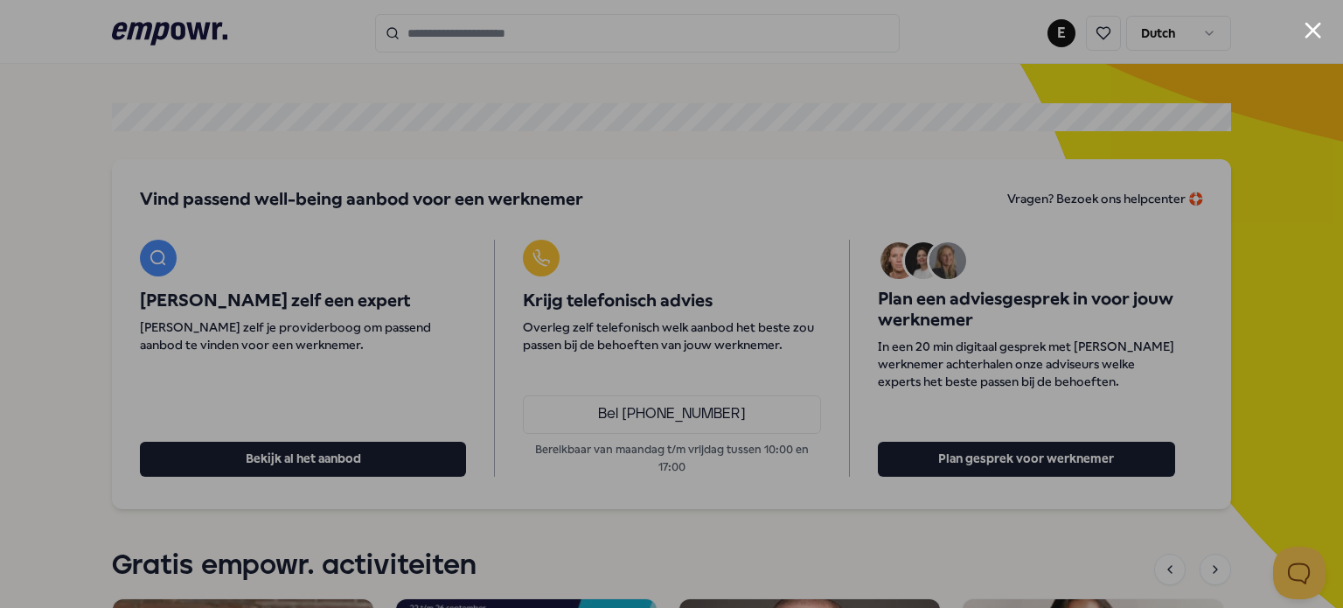
click at [1324, 38] on div at bounding box center [671, 304] width 1343 height 608
